Goal: Transaction & Acquisition: Register for event/course

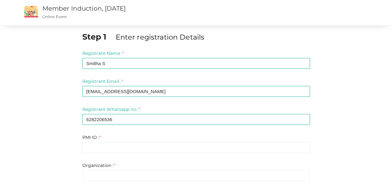
click at [173, 149] on input "text" at bounding box center [196, 147] width 228 height 11
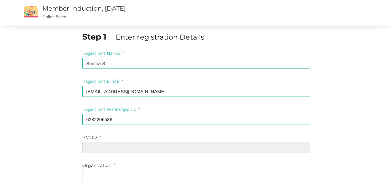
click at [98, 147] on input "text" at bounding box center [196, 147] width 228 height 11
paste input "2831123"
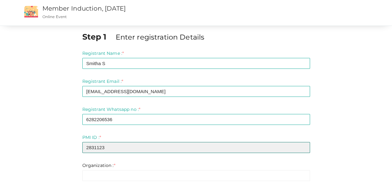
scroll to position [31, 0]
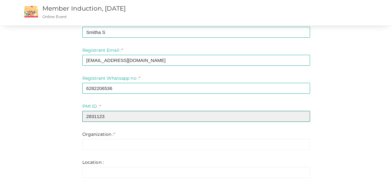
type input "2831123"
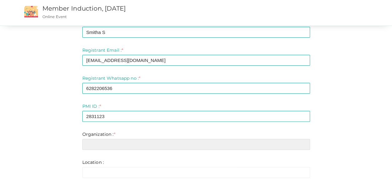
click at [119, 143] on input "text" at bounding box center [196, 144] width 228 height 11
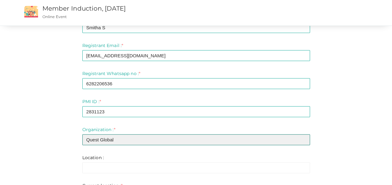
scroll to position [94, 0]
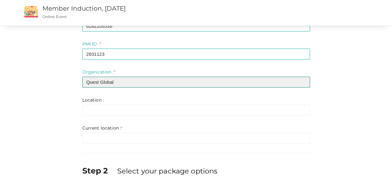
type input "Quest Global"
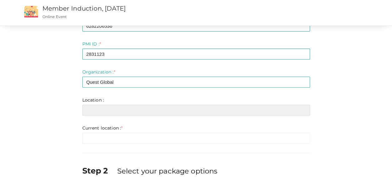
click at [130, 112] on input "text" at bounding box center [196, 110] width 228 height 11
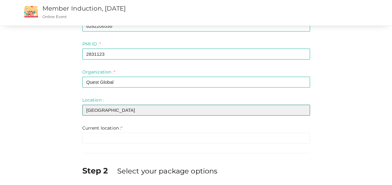
type input "[GEOGRAPHIC_DATA]"
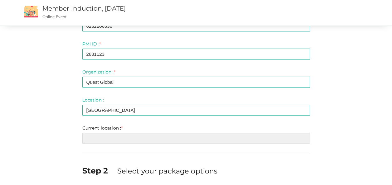
click at [134, 138] on input "text" at bounding box center [196, 138] width 228 height 11
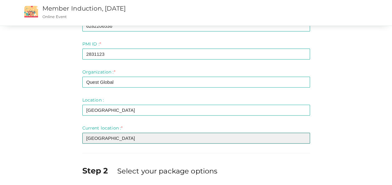
scroll to position [147, 0]
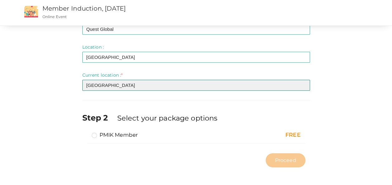
type input "[GEOGRAPHIC_DATA]"
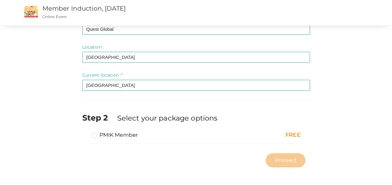
click at [115, 137] on label "PMIK Member" at bounding box center [115, 134] width 46 height 7
click at [85, 133] on input "PMIK Member" at bounding box center [85, 133] width 0 height 0
click at [285, 159] on span "Proceed" at bounding box center [285, 160] width 21 height 7
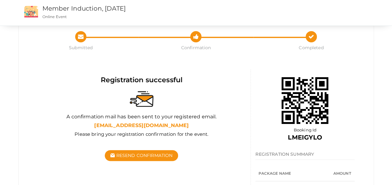
scroll to position [31, 0]
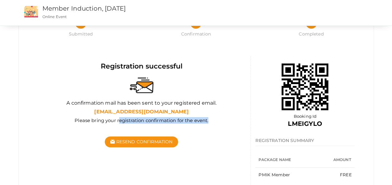
drag, startPoint x: 118, startPoint y: 119, endPoint x: 210, endPoint y: 119, distance: 91.7
click at [210, 119] on div "Please bring your registration confirmation for the event." at bounding box center [141, 121] width 209 height 8
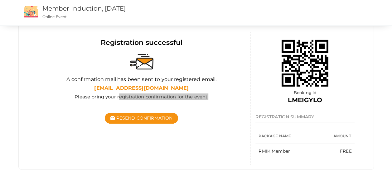
scroll to position [0, 0]
